Goal: Task Accomplishment & Management: Complete application form

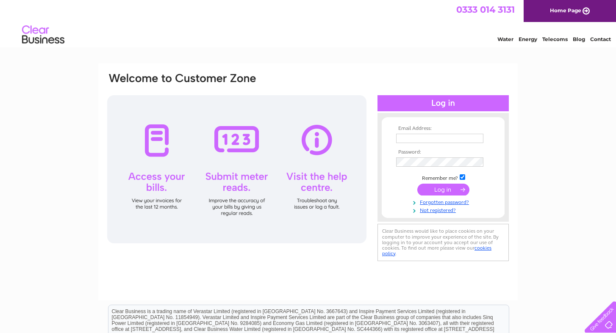
click at [452, 137] on input "text" at bounding box center [439, 138] width 87 height 9
type input "sastretyler@gmail.com"
click at [447, 194] on input "submit" at bounding box center [443, 191] width 52 height 12
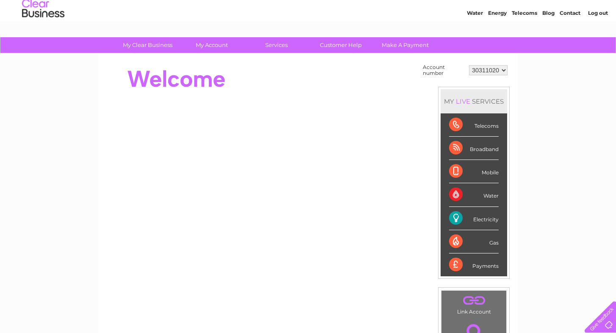
scroll to position [35, 0]
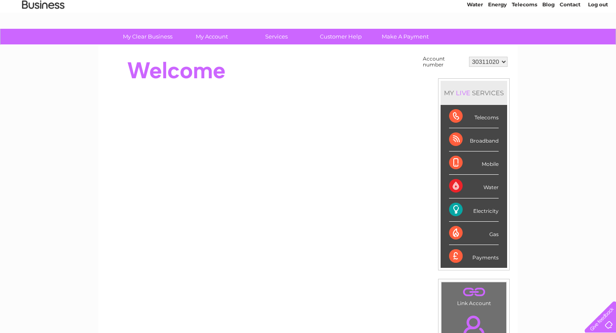
click at [486, 94] on div "MY LIVE SERVICES" at bounding box center [474, 93] width 67 height 24
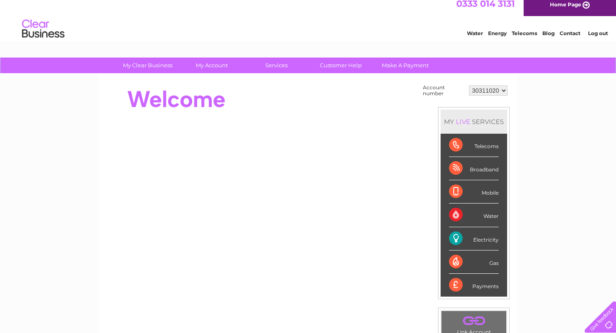
scroll to position [0, 0]
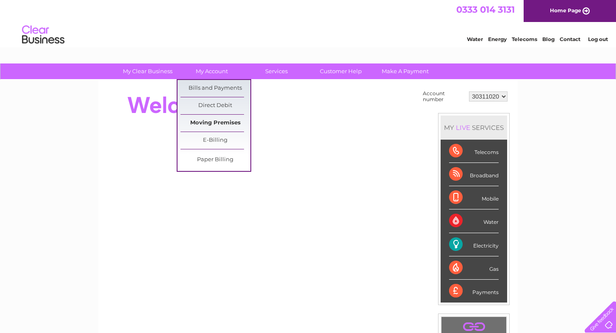
click at [227, 120] on link "Moving Premises" at bounding box center [215, 123] width 70 height 17
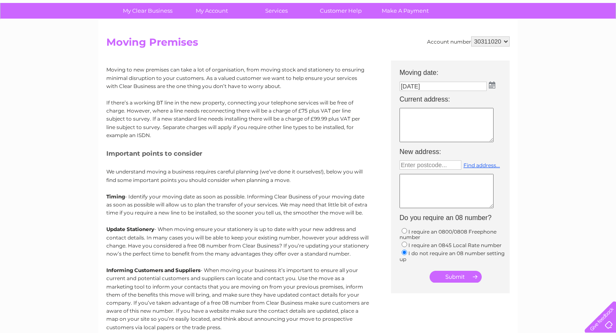
scroll to position [69, 0]
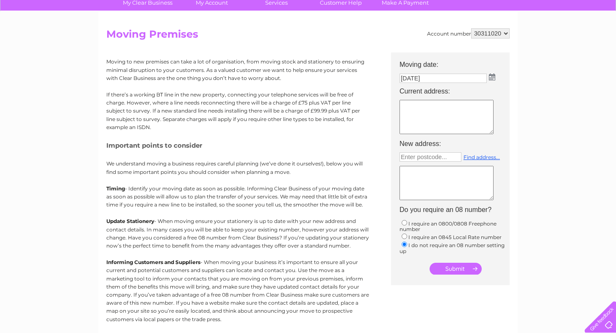
click at [429, 77] on input "08/09/2025" at bounding box center [443, 78] width 87 height 9
click at [492, 81] on td "08/09/2025" at bounding box center [454, 79] width 119 height 14
click at [451, 109] on textarea at bounding box center [447, 117] width 94 height 34
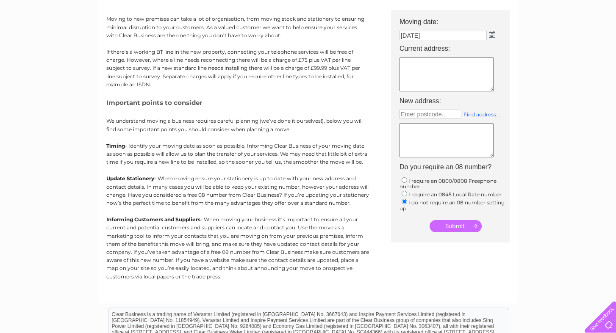
scroll to position [0, 0]
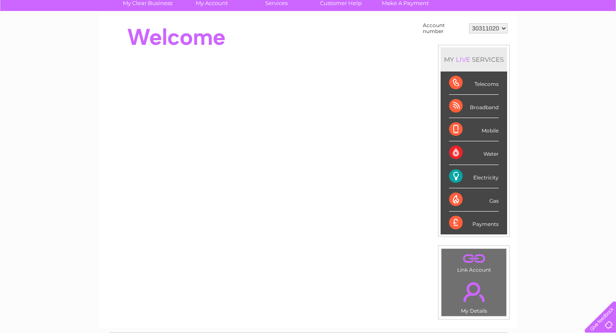
scroll to position [58, 0]
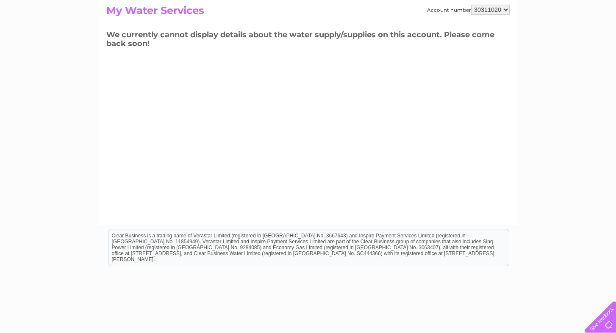
scroll to position [93, 0]
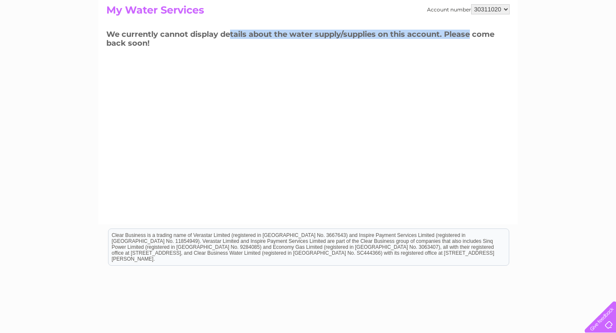
drag, startPoint x: 231, startPoint y: 36, endPoint x: 473, endPoint y: 39, distance: 241.5
click at [473, 39] on h3 "We currently cannot display details about the water supply/supplies on this acc…" at bounding box center [307, 39] width 403 height 23
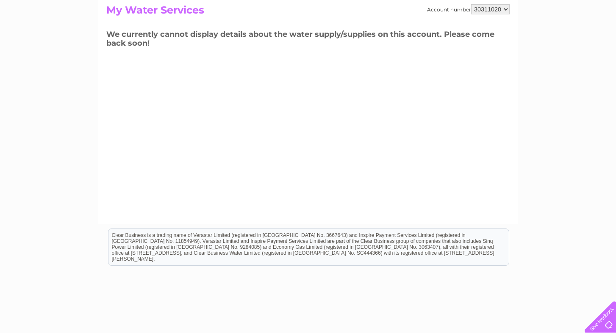
click at [471, 35] on h3 "We currently cannot display details about the water supply/supplies on this acc…" at bounding box center [307, 39] width 403 height 23
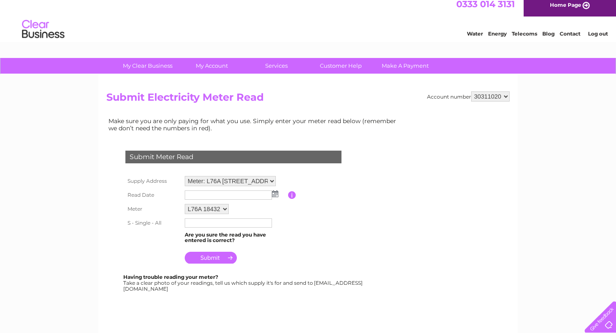
scroll to position [3, 0]
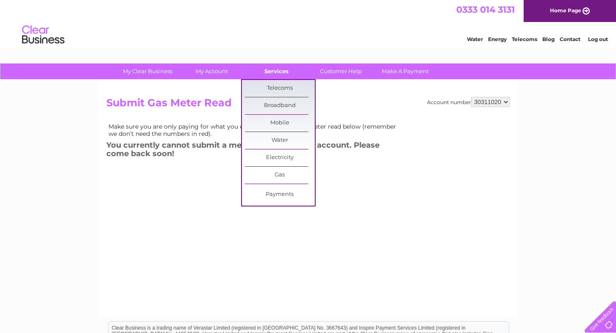
click at [280, 75] on link "Services" at bounding box center [276, 72] width 70 height 16
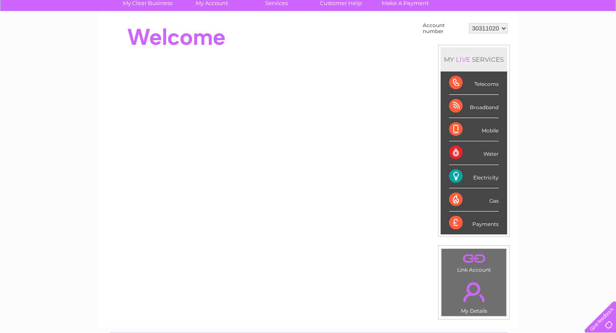
scroll to position [83, 0]
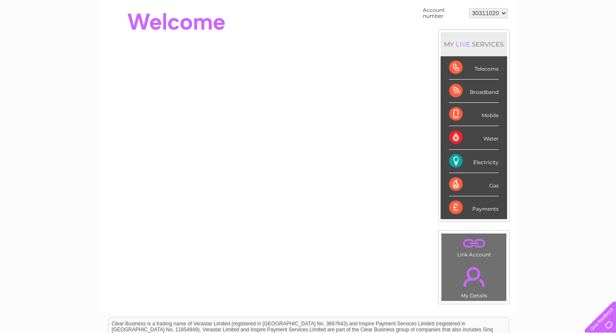
click at [492, 141] on div "Water" at bounding box center [474, 137] width 50 height 23
click at [452, 135] on div "Water" at bounding box center [474, 137] width 50 height 23
click at [479, 157] on div "Electricity" at bounding box center [474, 161] width 50 height 23
click at [479, 162] on div "Electricity" at bounding box center [474, 161] width 50 height 23
click at [447, 162] on li "Electricity" at bounding box center [474, 161] width 67 height 23
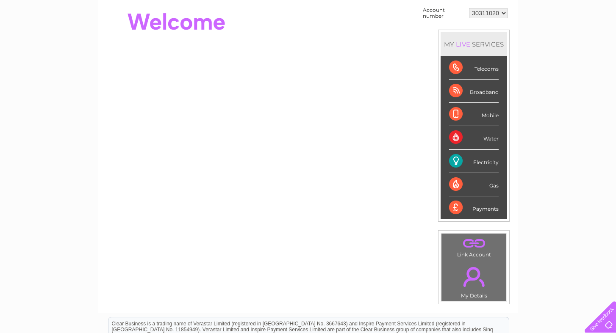
click at [498, 197] on div "Payments" at bounding box center [474, 208] width 50 height 23
click at [473, 278] on link "." at bounding box center [474, 277] width 61 height 30
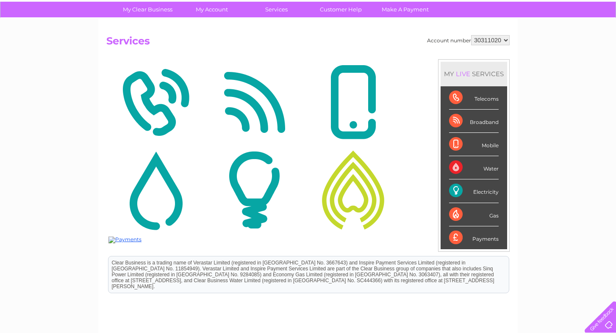
scroll to position [85, 0]
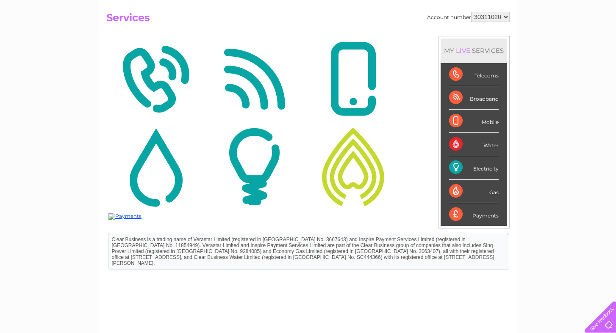
click at [149, 59] on img at bounding box center [155, 79] width 94 height 82
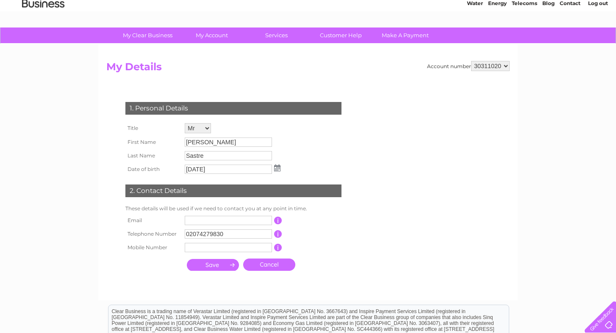
scroll to position [34, 0]
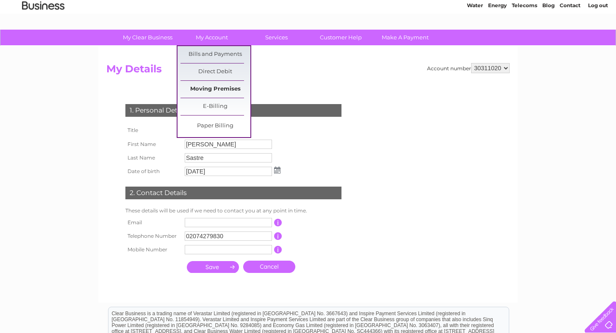
click at [230, 91] on link "Moving Premises" at bounding box center [215, 89] width 70 height 17
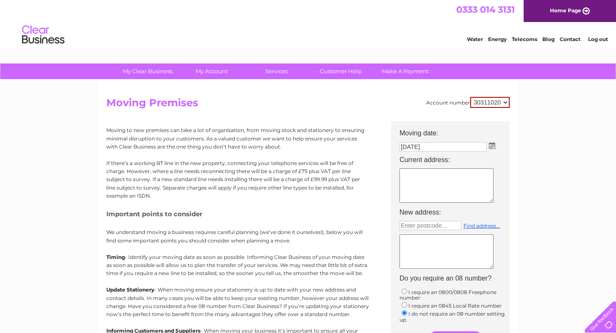
scroll to position [2, 0]
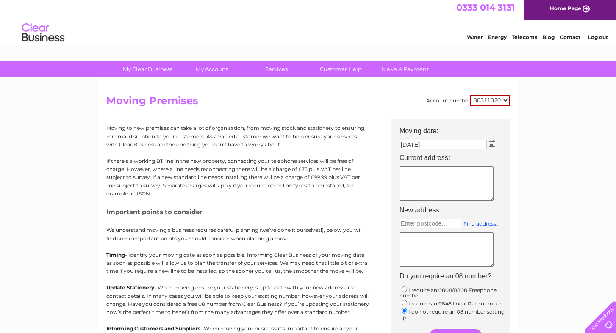
click at [499, 97] on select "30311020" at bounding box center [489, 100] width 39 height 11
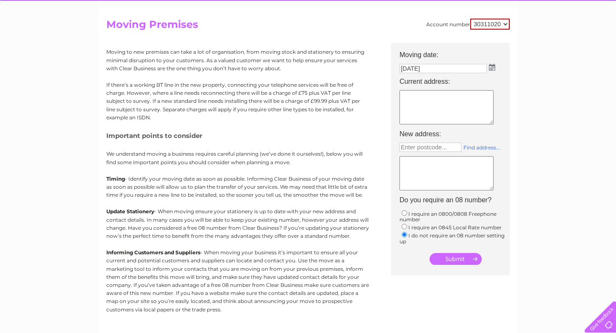
scroll to position [75, 0]
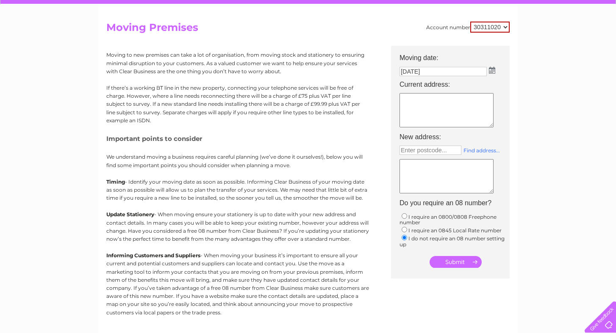
click at [482, 150] on link "Find address..." at bounding box center [481, 150] width 36 height 6
click at [423, 93] on textarea at bounding box center [447, 110] width 94 height 34
click at [421, 153] on input "text" at bounding box center [431, 150] width 62 height 9
click at [426, 149] on input "text" at bounding box center [431, 150] width 62 height 9
type input "e95eu"
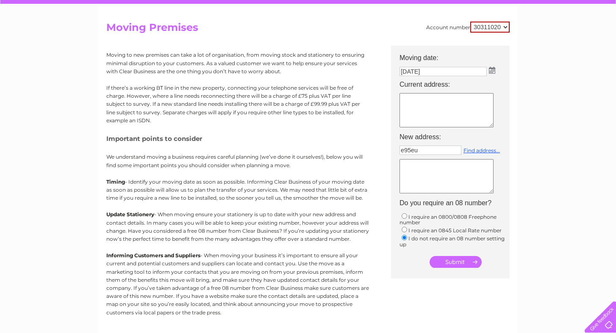
click at [488, 154] on div "e95eu Find address..." at bounding box center [456, 153] width 112 height 14
click at [488, 153] on link "Find address..." at bounding box center [481, 150] width 36 height 6
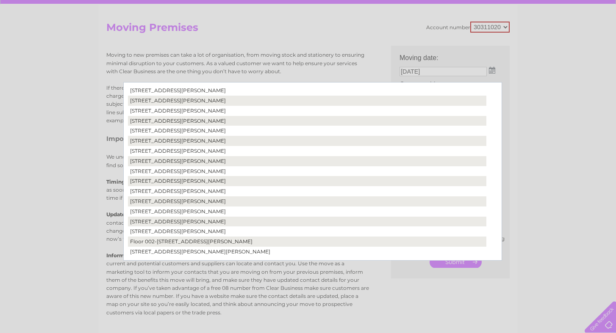
scroll to position [168, 0]
click at [152, 171] on td "Flat 3, East Wing Oslo House, 15, Prince Edward Road, London, United Kingdom, E…" at bounding box center [299, 171] width 342 height 10
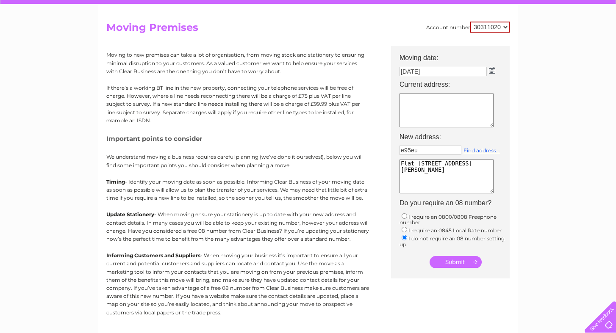
click at [433, 167] on textarea "Flat 3 East Wing Oslo House 15 Prince Edward Road London United Kingdom E9 5EU" at bounding box center [447, 176] width 94 height 34
type textarea "Flat 3A East Wing Oslo House 15 Prince Edward Road London United Kingdom E9 5EU"
click at [512, 227] on td "I require an 0800/0808 Freephone number I require an 0845 Local Rate number I d…" at bounding box center [454, 230] width 119 height 40
click at [449, 266] on input "submit" at bounding box center [456, 262] width 52 height 12
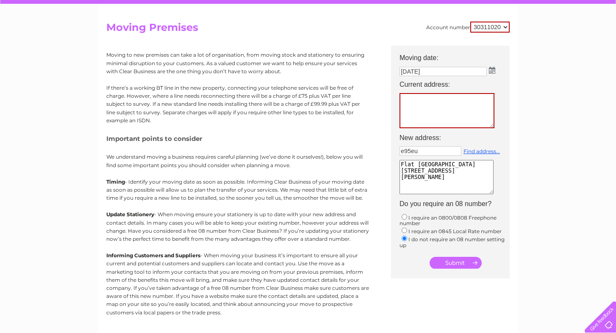
click at [416, 105] on textarea at bounding box center [447, 110] width 95 height 35
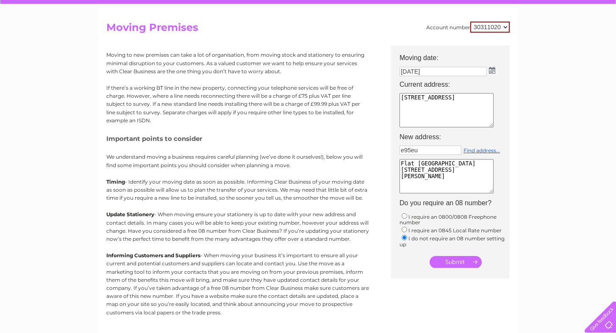
scroll to position [7, 0]
click at [402, 105] on textarea "191 Royal college street London F" at bounding box center [447, 110] width 94 height 34
click at [413, 100] on textarea "191 Royal college street London F" at bounding box center [447, 110] width 94 height 34
click at [408, 103] on textarea "191 Royal college street London F" at bounding box center [447, 110] width 94 height 34
click at [414, 121] on textarea "191 Royal college street Flat 2 London F" at bounding box center [447, 110] width 94 height 34
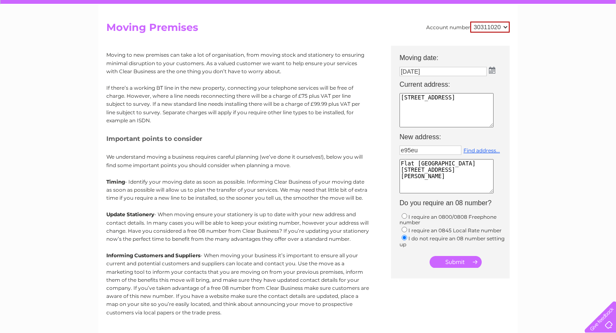
scroll to position [0, 0]
type textarea "191 Royal college street Flat 2 London United Kingdom NW1 0SG"
click at [441, 70] on input "08/09/2025" at bounding box center [444, 72] width 88 height 10
click at [495, 72] on td "[DATE]" at bounding box center [454, 72] width 119 height 14
click at [492, 72] on img at bounding box center [492, 70] width 6 height 7
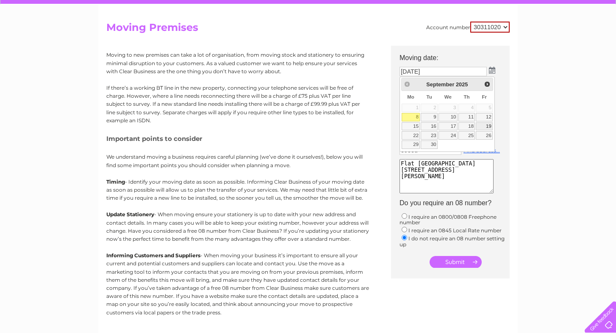
click at [480, 127] on link "19" at bounding box center [484, 126] width 17 height 8
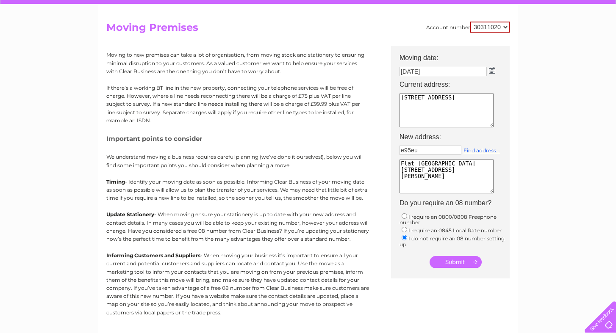
click at [463, 258] on input "submit" at bounding box center [456, 262] width 52 height 12
click at [461, 263] on input "submit" at bounding box center [456, 263] width 52 height 12
click at [539, 217] on div "My Clear Business Login Details My Details My Preferences Link Account My Accou…" at bounding box center [308, 236] width 616 height 497
click at [457, 71] on input "19/09/2025" at bounding box center [444, 72] width 88 height 10
click at [497, 72] on td "19/09/2025" at bounding box center [454, 72] width 119 height 14
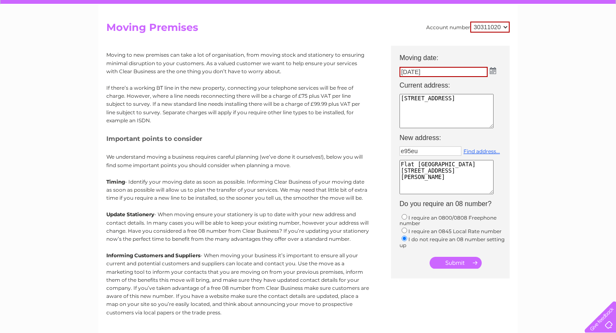
click at [490, 71] on img at bounding box center [493, 70] width 6 height 7
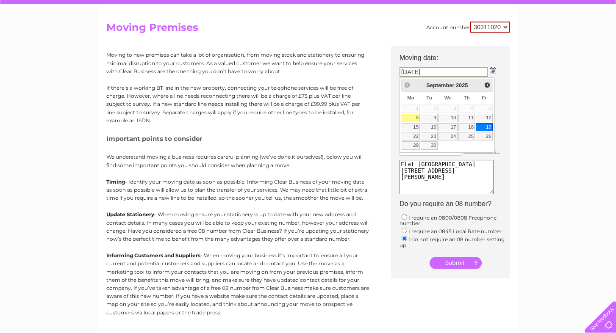
click at [481, 130] on link "19" at bounding box center [484, 127] width 17 height 8
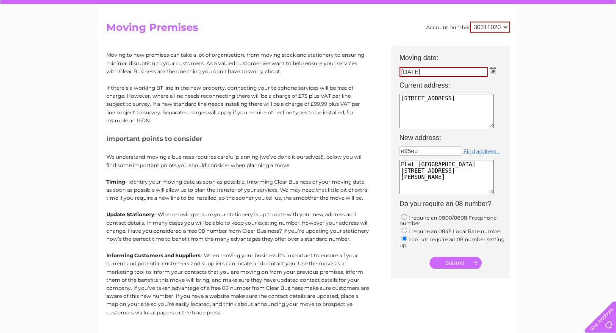
click at [450, 266] on input "submit" at bounding box center [456, 263] width 52 height 12
click at [497, 68] on td "19/09/2025" at bounding box center [454, 72] width 119 height 14
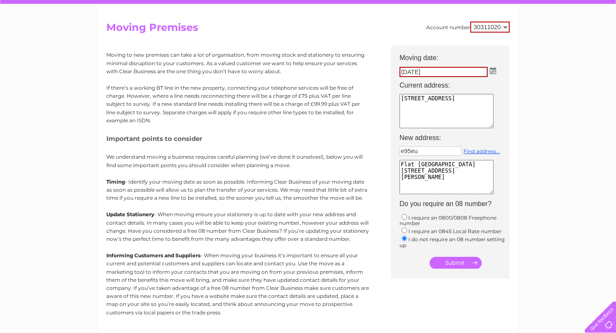
click at [491, 71] on img at bounding box center [493, 70] width 6 height 7
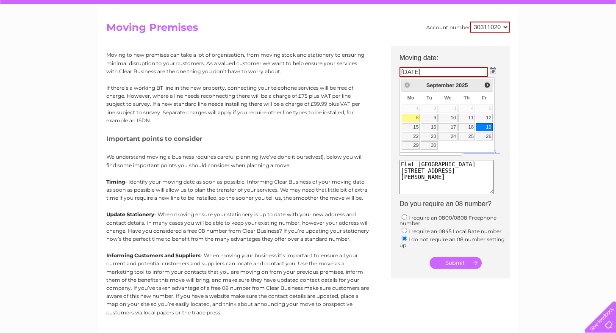
click at [416, 119] on link "8" at bounding box center [411, 118] width 19 height 8
type input "[DATE]"
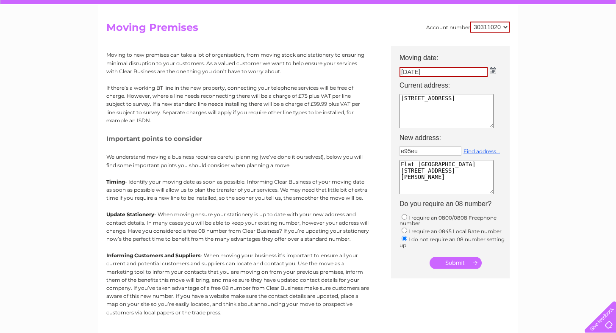
click at [453, 268] on input "submit" at bounding box center [456, 263] width 52 height 12
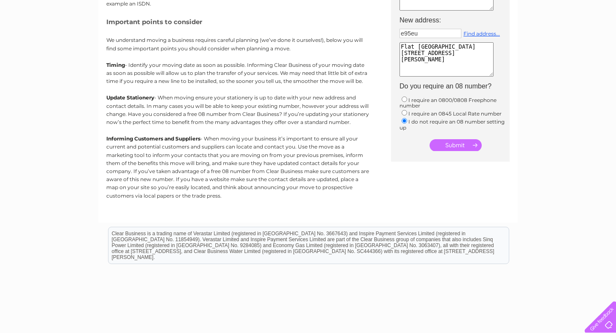
scroll to position [119, 0]
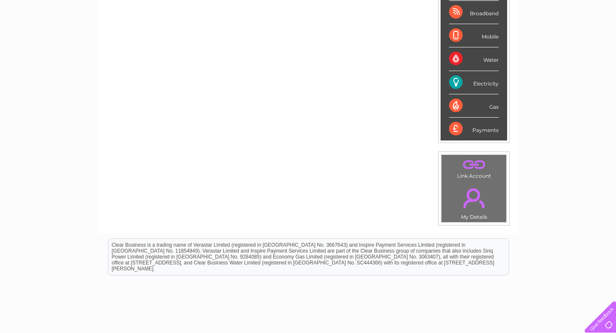
scroll to position [156, 0]
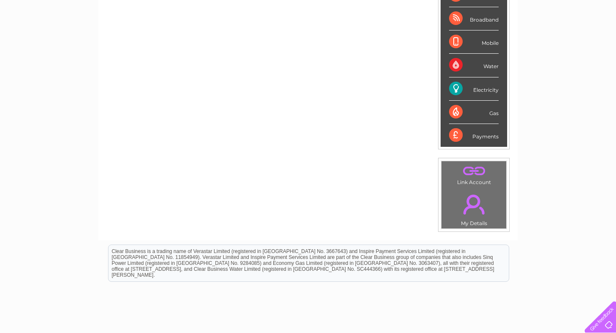
click at [474, 218] on link "." at bounding box center [474, 205] width 61 height 30
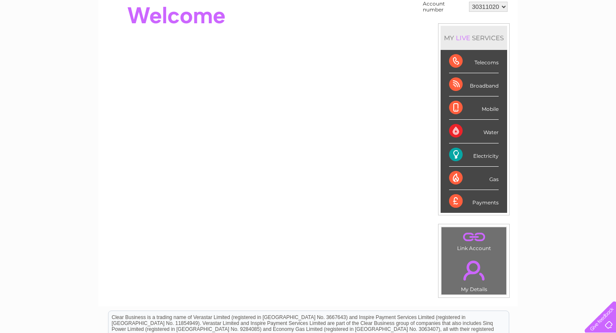
scroll to position [49, 0]
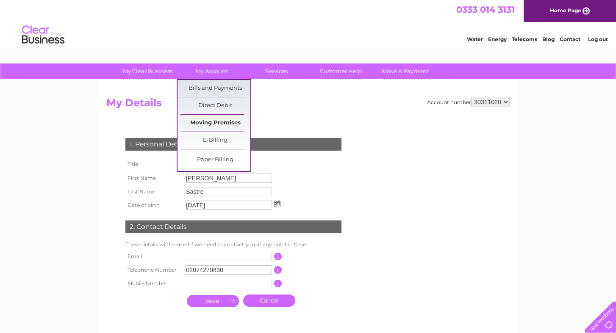
click at [227, 126] on link "Moving Premises" at bounding box center [215, 123] width 70 height 17
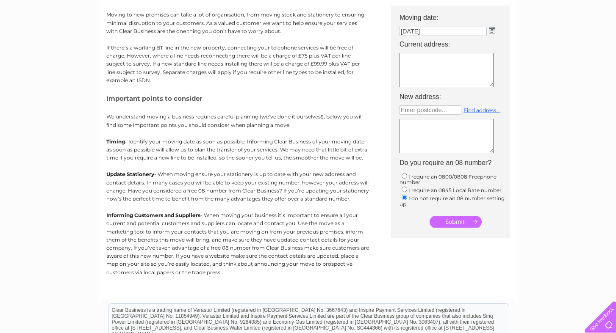
scroll to position [115, 0]
click at [427, 111] on input "text" at bounding box center [431, 110] width 62 height 9
type input "Enter postcode..."
click at [429, 68] on textarea at bounding box center [447, 70] width 94 height 34
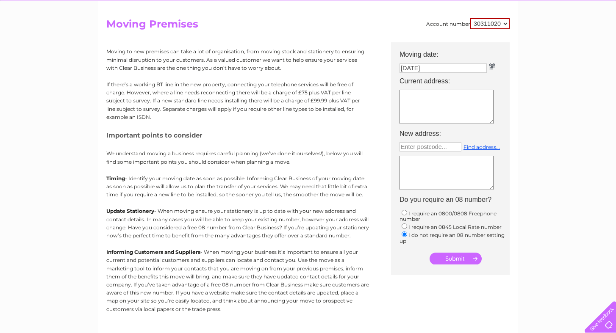
scroll to position [78, 0]
